Goal: Task Accomplishment & Management: Manage account settings

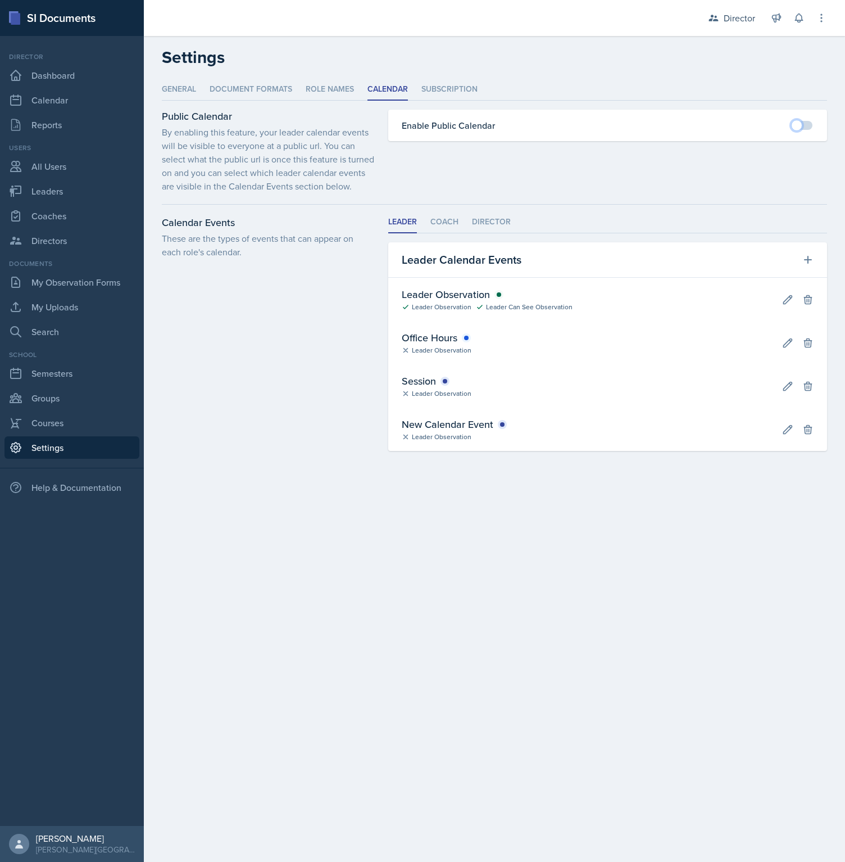
click at [802, 124] on span at bounding box center [796, 125] width 11 height 11
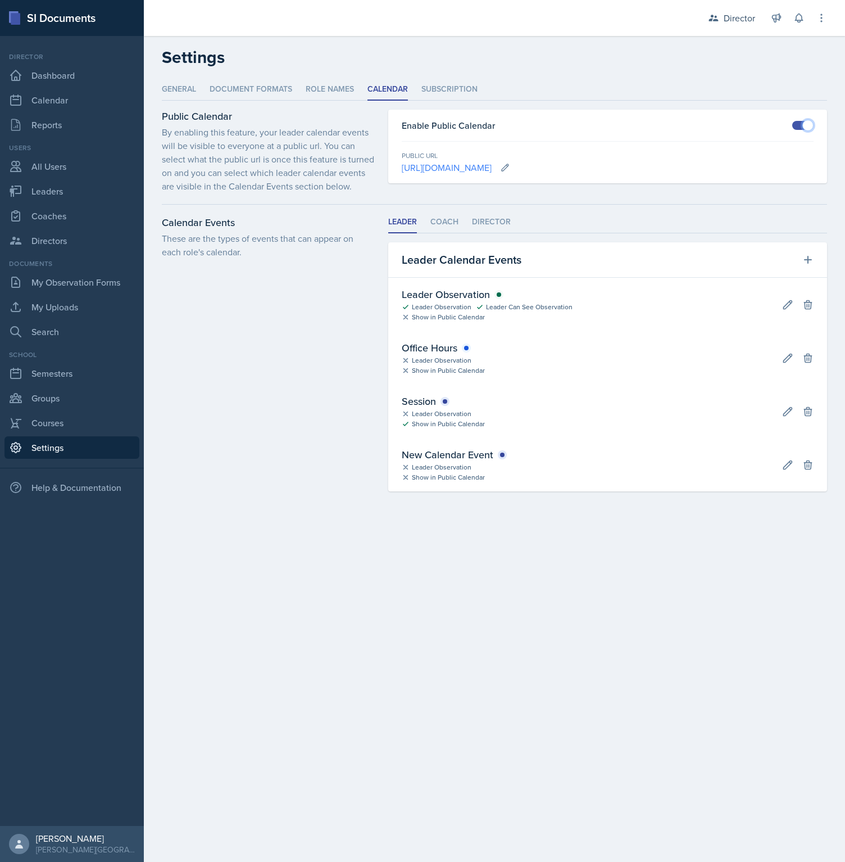
click at [492, 168] on link "[URL][DOMAIN_NAME]" at bounding box center [447, 167] width 90 height 12
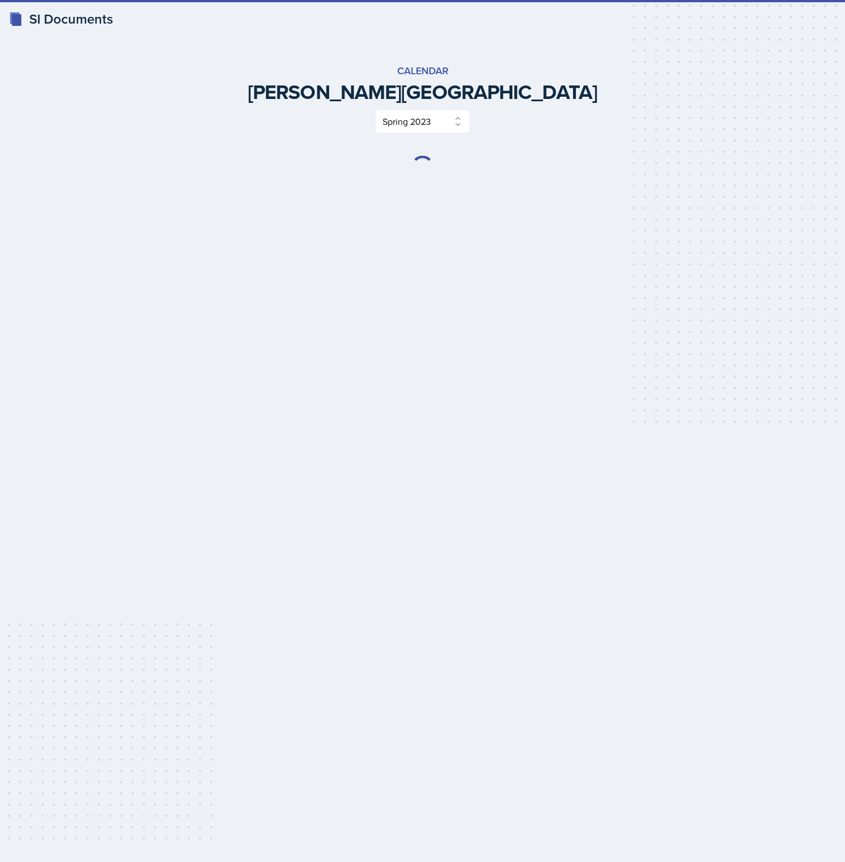
select select "84c9604b-59c1-449c-a1f2-e1c2fece5547"
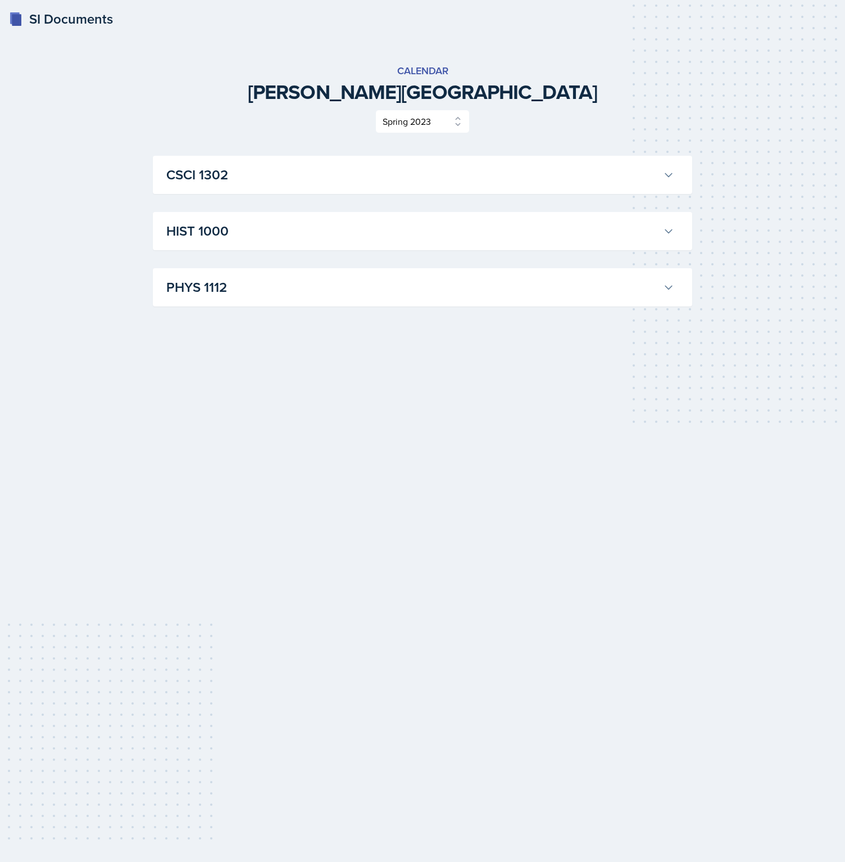
click at [342, 179] on h3 "CSCI 1302" at bounding box center [412, 175] width 492 height 20
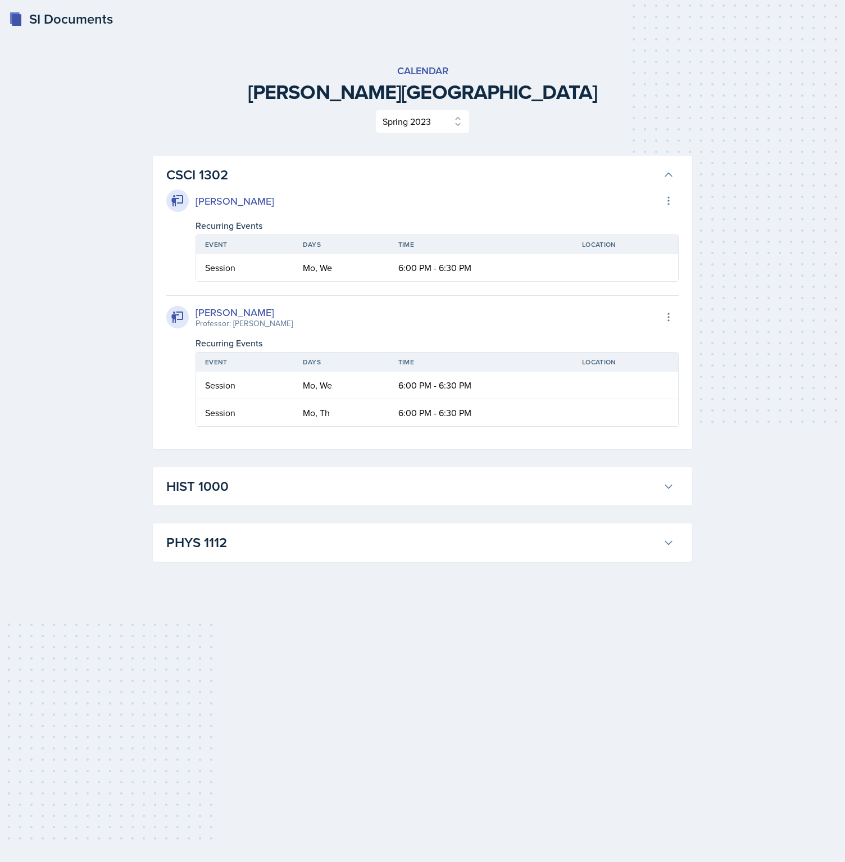
click at [157, 107] on div "Calendar Triplett University Select Semester Spring 2023 Fall 2022 Spring 2022" at bounding box center [423, 98] width 540 height 70
click at [254, 202] on div "[PERSON_NAME]" at bounding box center [235, 200] width 79 height 15
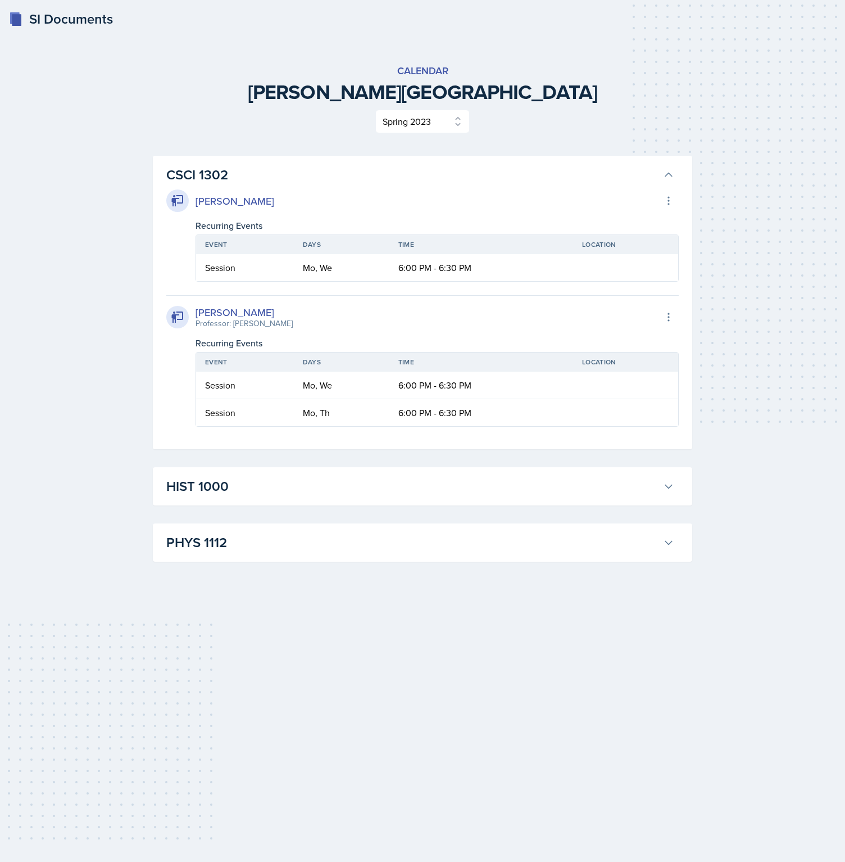
click at [354, 201] on div "Cameron Howe Export to Google Calendar" at bounding box center [422, 200] width 513 height 22
click at [545, 141] on div "Calendar Triplett University Select Semester Spring 2023 Fall 2022 Spring 2022 …" at bounding box center [423, 312] width 540 height 499
click at [416, 73] on span "Calendar" at bounding box center [423, 70] width 540 height 15
click at [417, 72] on span "Calendar" at bounding box center [423, 70] width 540 height 15
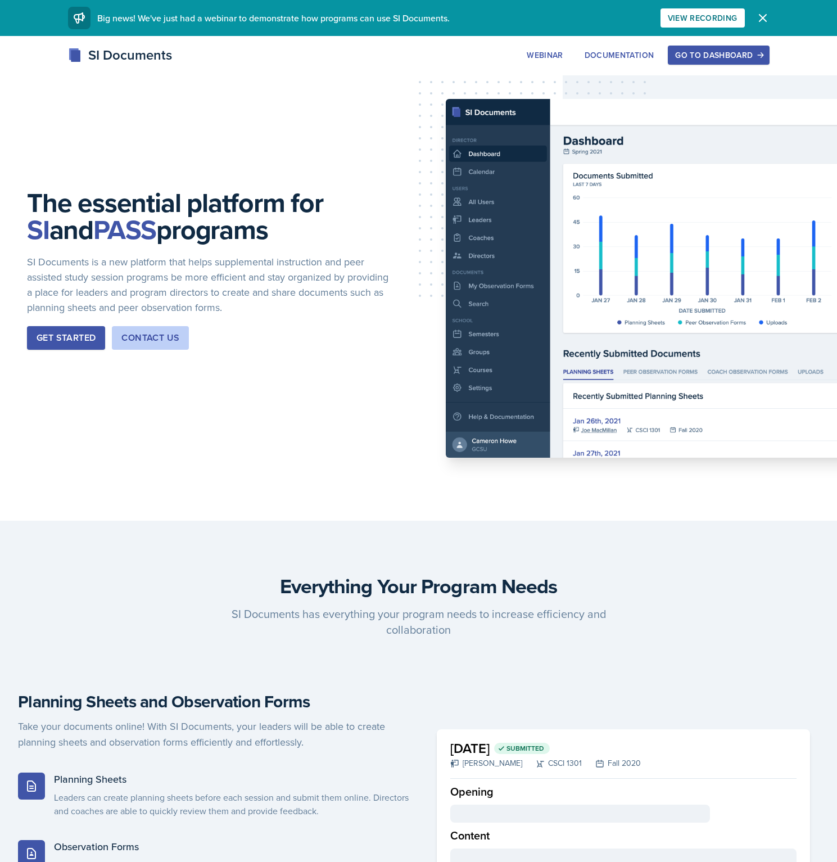
click at [758, 21] on icon "button" at bounding box center [762, 17] width 13 height 13
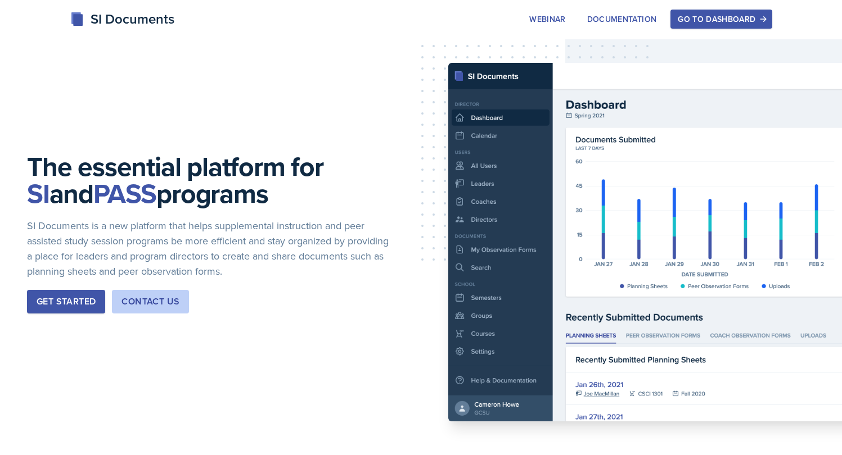
click at [704, 18] on div "Go to Dashboard" at bounding box center [720, 19] width 87 height 9
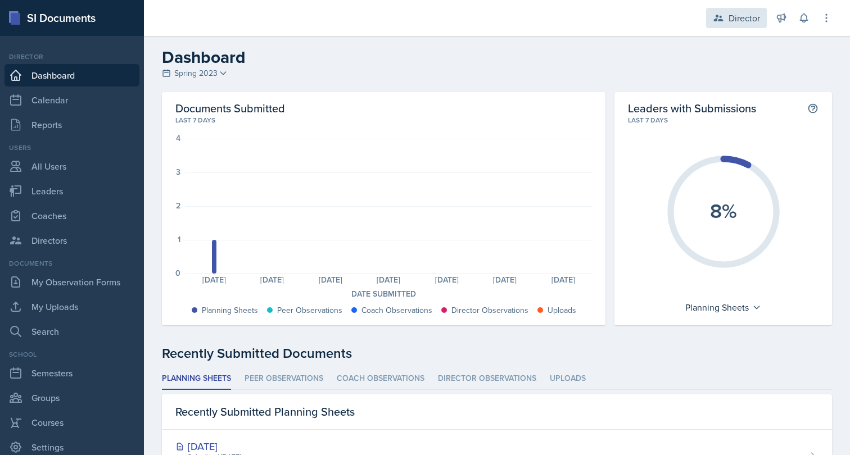
click at [743, 21] on div "Director" at bounding box center [744, 17] width 31 height 13
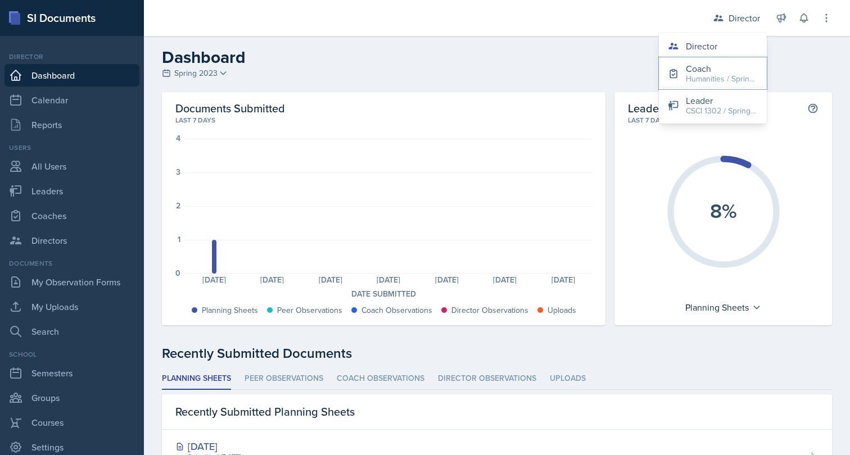
click at [687, 69] on div "Coach" at bounding box center [722, 68] width 72 height 13
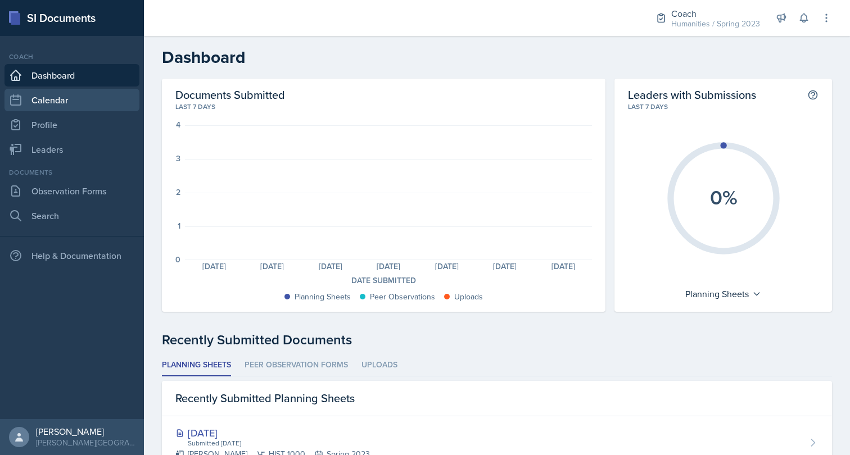
click at [69, 108] on link "Calendar" at bounding box center [71, 100] width 135 height 22
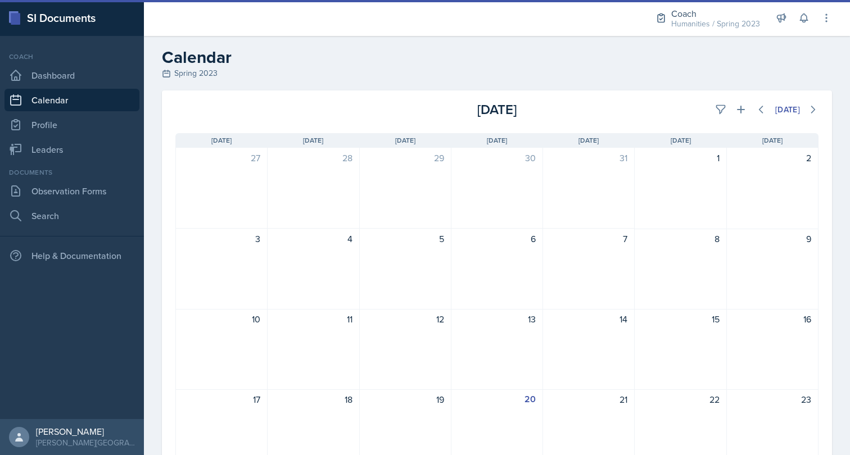
drag, startPoint x: 69, startPoint y: 108, endPoint x: 67, endPoint y: 99, distance: 8.6
click at [69, 107] on link "Calendar" at bounding box center [71, 100] width 135 height 22
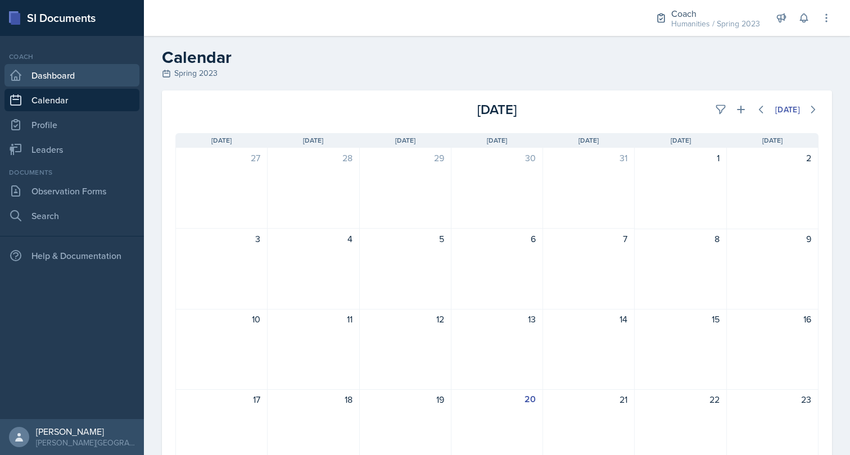
click at [69, 76] on link "Dashboard" at bounding box center [71, 75] width 135 height 22
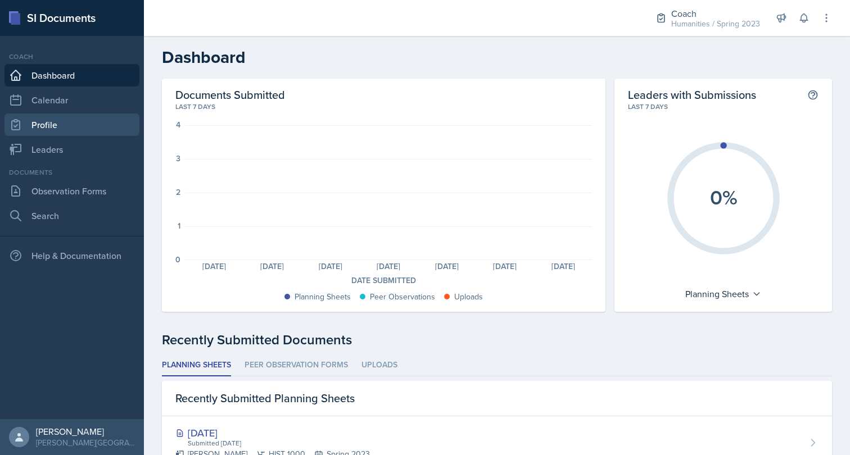
click at [70, 121] on link "Profile" at bounding box center [71, 125] width 135 height 22
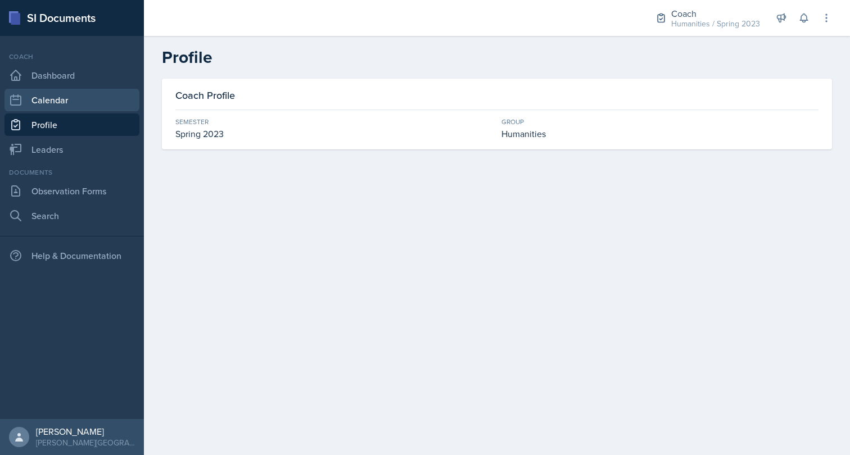
click at [71, 98] on link "Calendar" at bounding box center [71, 100] width 135 height 22
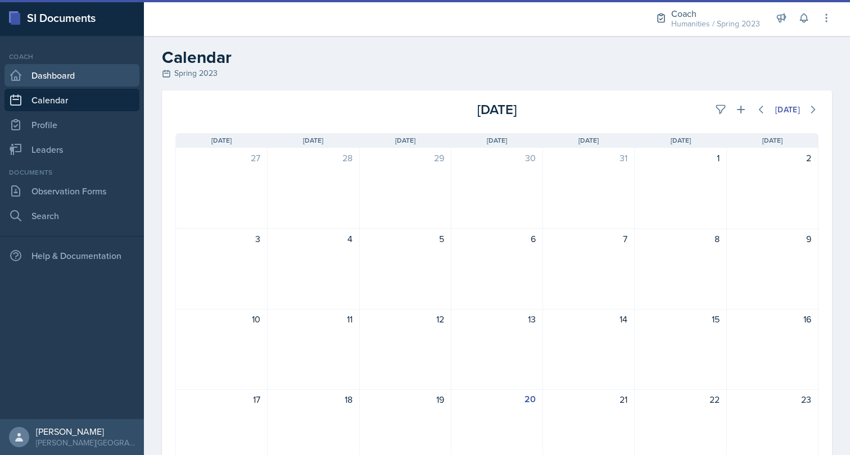
click at [69, 79] on link "Dashboard" at bounding box center [71, 75] width 135 height 22
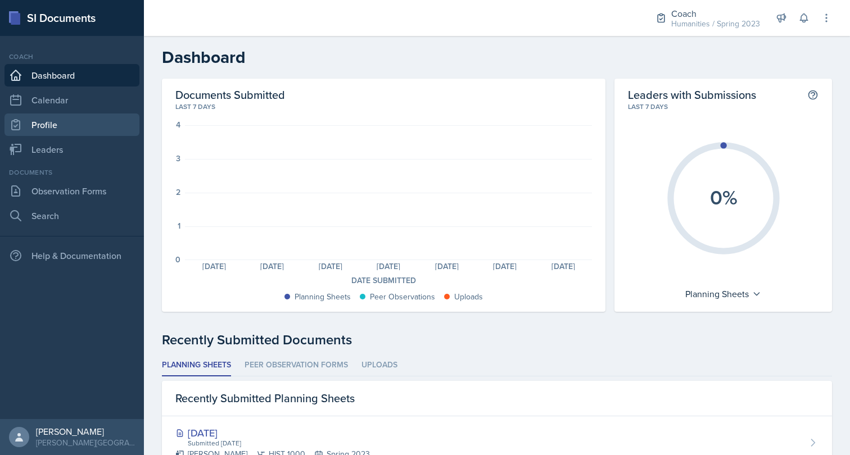
click at [67, 131] on link "Profile" at bounding box center [71, 125] width 135 height 22
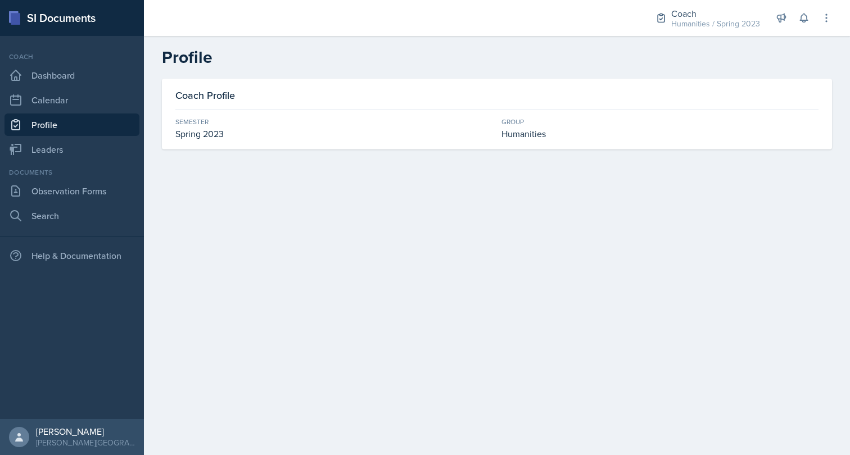
click at [272, 142] on div "Coach Profile Semester Spring 2023 Group Humanities" at bounding box center [497, 114] width 670 height 71
click at [208, 132] on div "Spring 2023" at bounding box center [333, 133] width 317 height 13
click at [207, 132] on div "Spring 2023" at bounding box center [333, 133] width 317 height 13
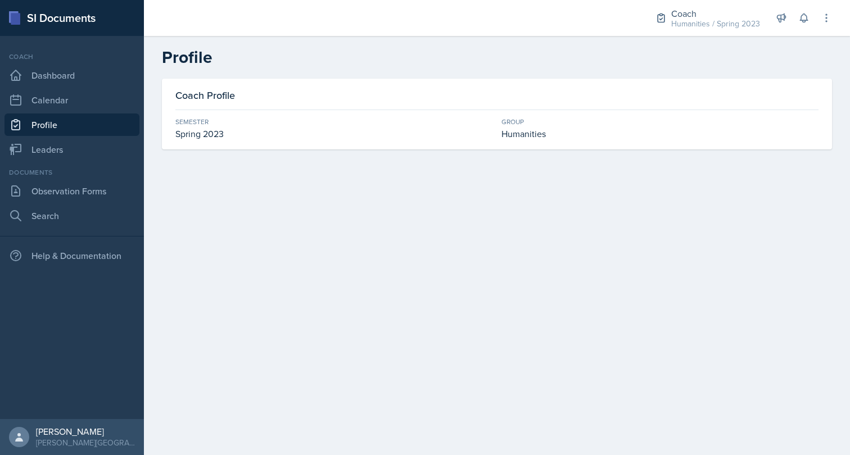
click at [166, 126] on div "Coach Profile Semester Spring 2023 Group Humanities" at bounding box center [497, 114] width 670 height 71
click at [48, 151] on link "Leaders" at bounding box center [71, 149] width 135 height 22
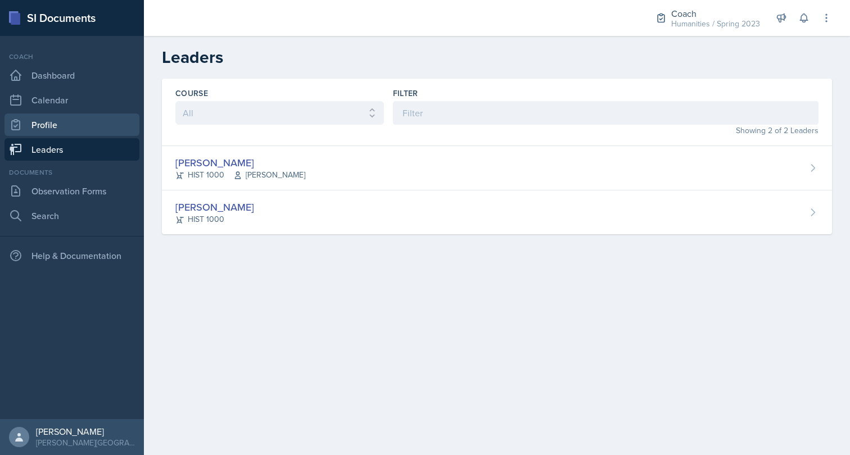
click at [37, 124] on link "Profile" at bounding box center [71, 125] width 135 height 22
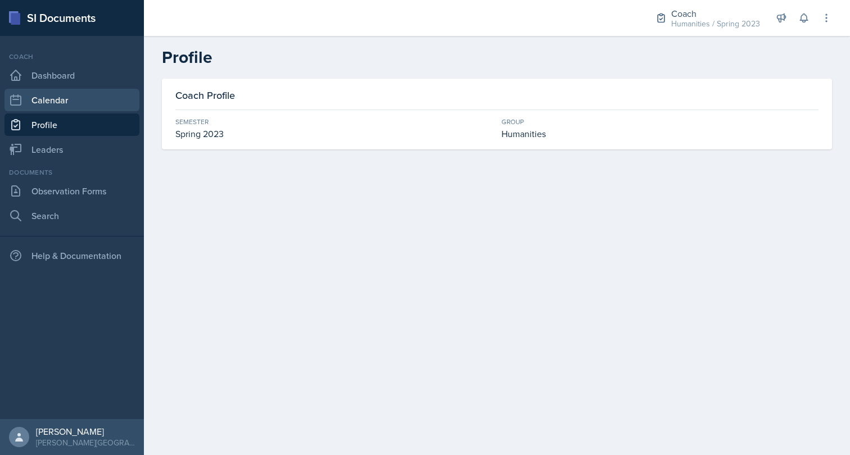
click at [47, 99] on link "Calendar" at bounding box center [71, 100] width 135 height 22
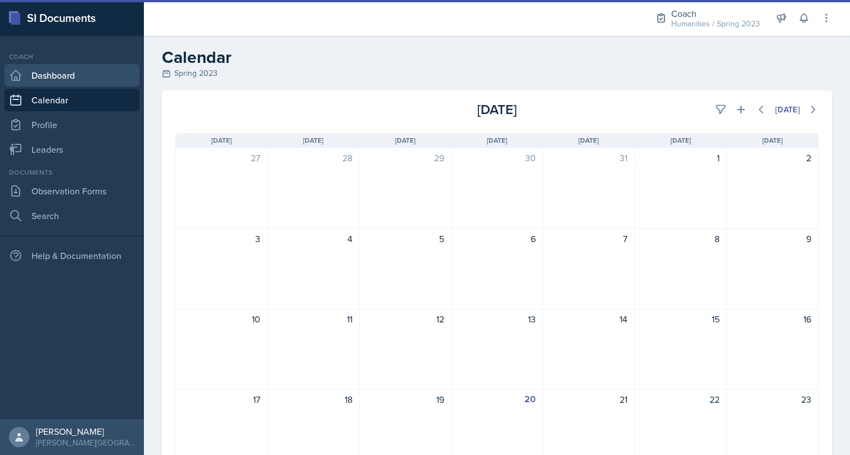
click at [55, 82] on link "Dashboard" at bounding box center [71, 75] width 135 height 22
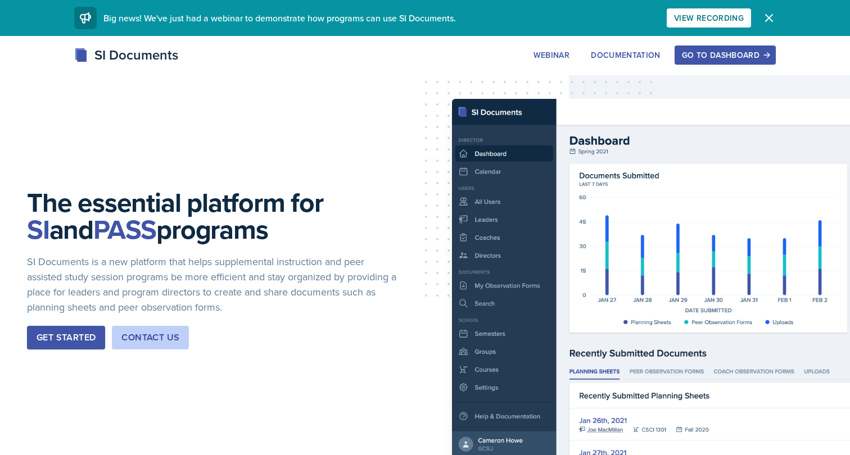
click at [711, 53] on div "Go to Dashboard" at bounding box center [725, 55] width 87 height 9
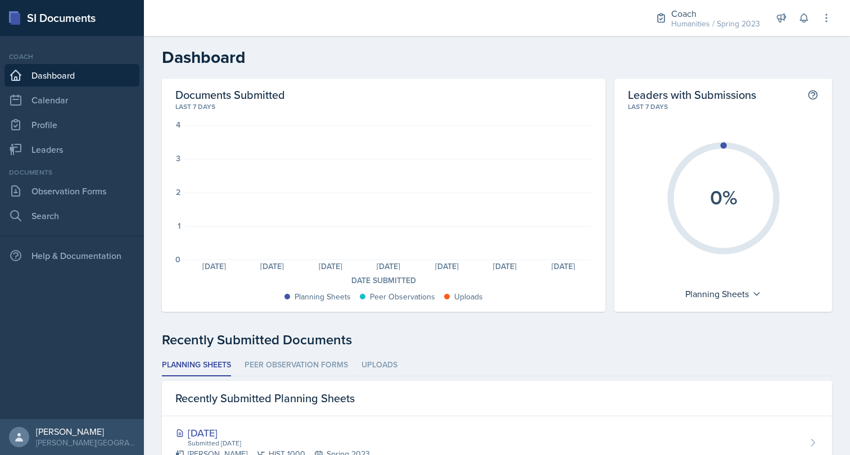
click at [837, 20] on div "Coach Humanities / Spring 2023 Director Coach Humanities / Spring 2023 Leader C…" at bounding box center [497, 18] width 706 height 36
click at [825, 20] on icon at bounding box center [826, 17] width 11 height 11
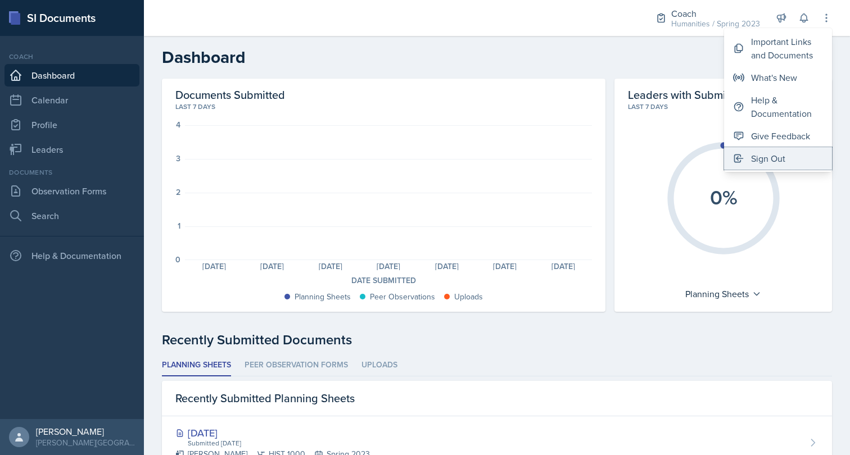
click at [770, 160] on div "Sign Out" at bounding box center [768, 158] width 34 height 13
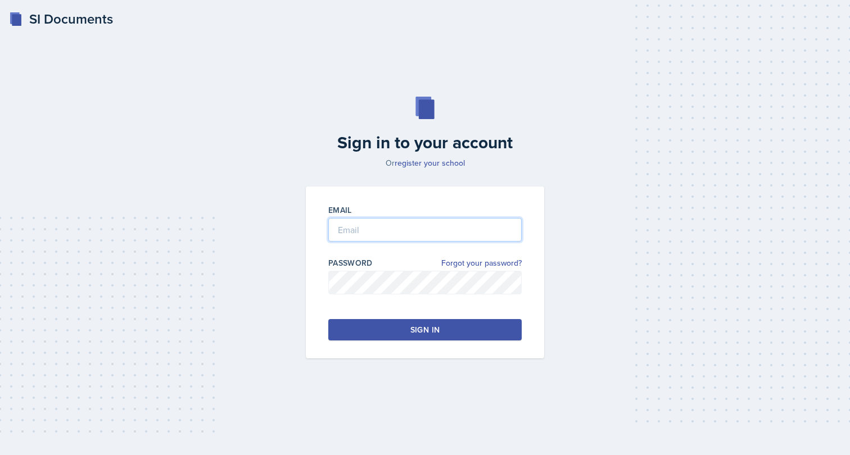
type input "brian.minter+gcsu@mintechsoftware.com"
click at [464, 266] on link "Forgot your password?" at bounding box center [481, 263] width 80 height 12
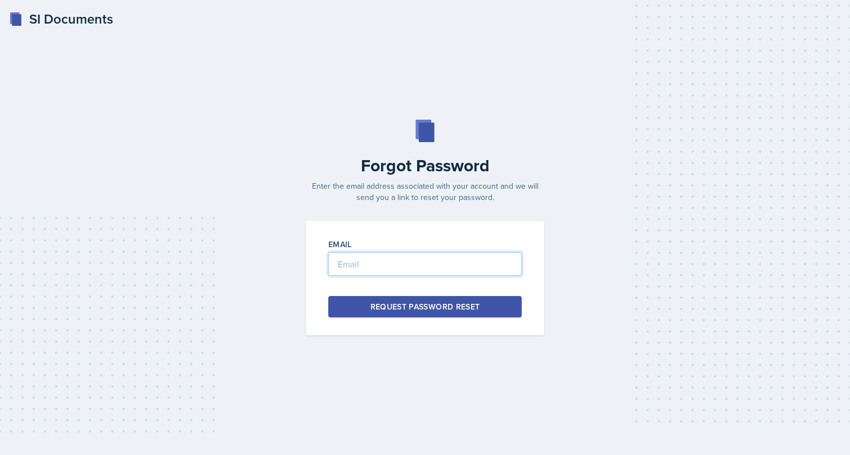
click at [464, 266] on input "email" at bounding box center [424, 264] width 193 height 24
paste input "6799bca7-819c-43ed-b52c-d5898b8745fe"
paste input "afox33@students.kennesaw.edu"
type input "afox33@students.kennesaw.edu"
click at [397, 306] on div "Request Password Reset" at bounding box center [425, 306] width 110 height 11
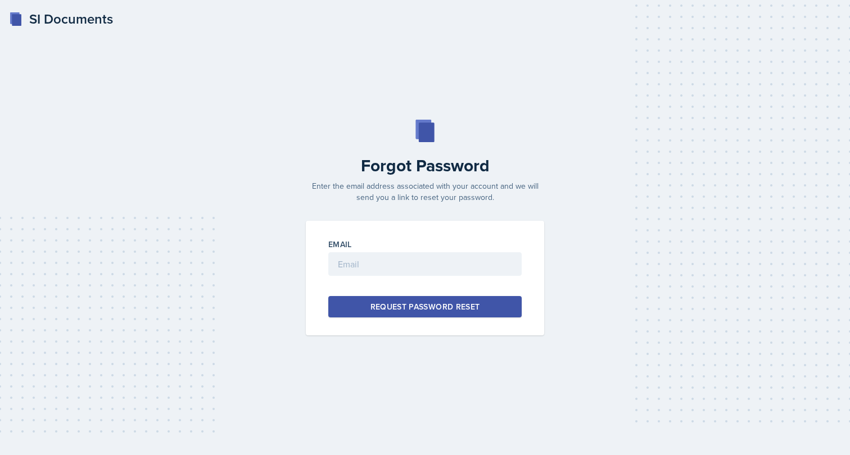
click at [148, 153] on div "Forgot Password Enter the email address associated with your account and we wil…" at bounding box center [425, 228] width 814 height 216
